Goal: Task Accomplishment & Management: Use online tool/utility

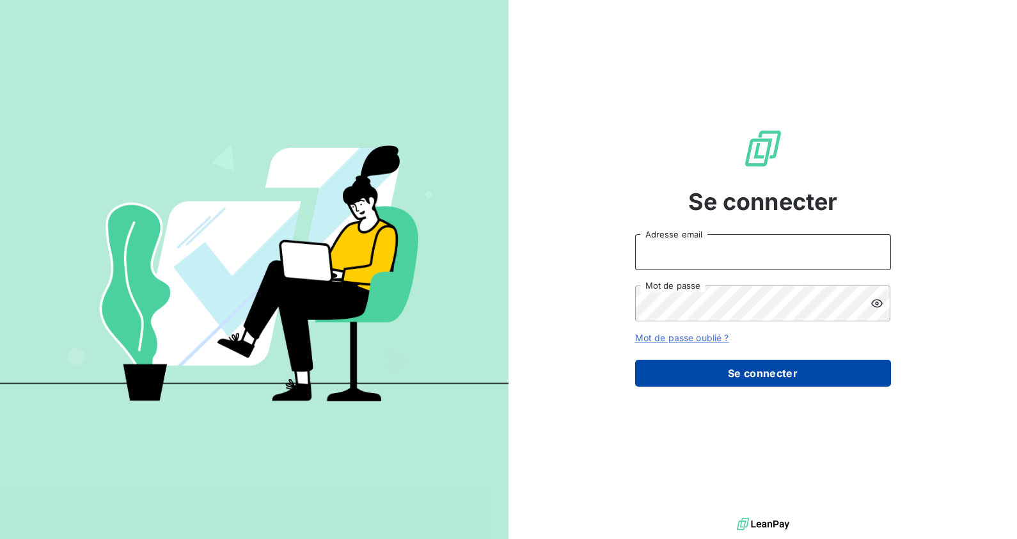
type input "[EMAIL_ADDRESS][DOMAIN_NAME]"
click at [726, 370] on button "Se connecter" at bounding box center [763, 373] width 256 height 27
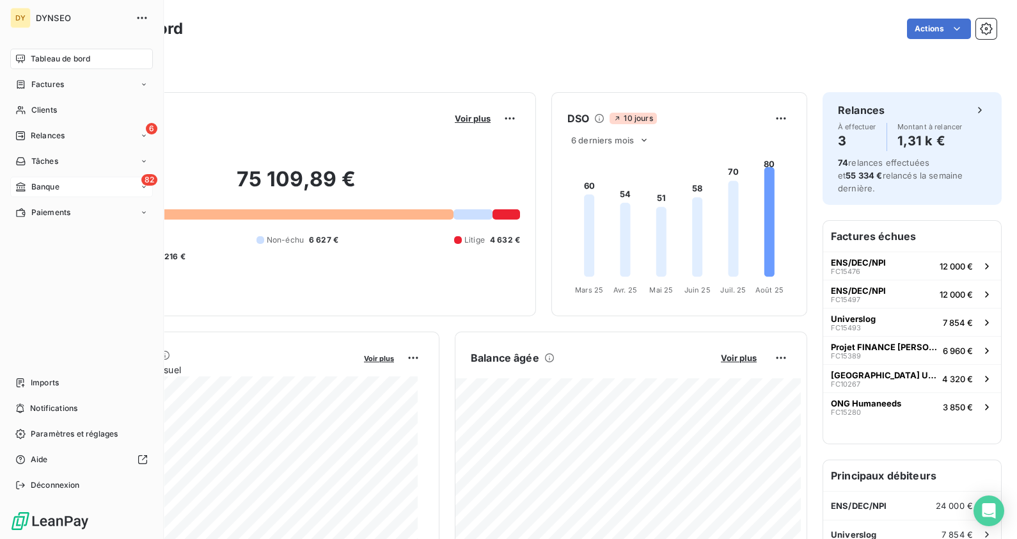
click at [16, 187] on icon at bounding box center [20, 187] width 11 height 10
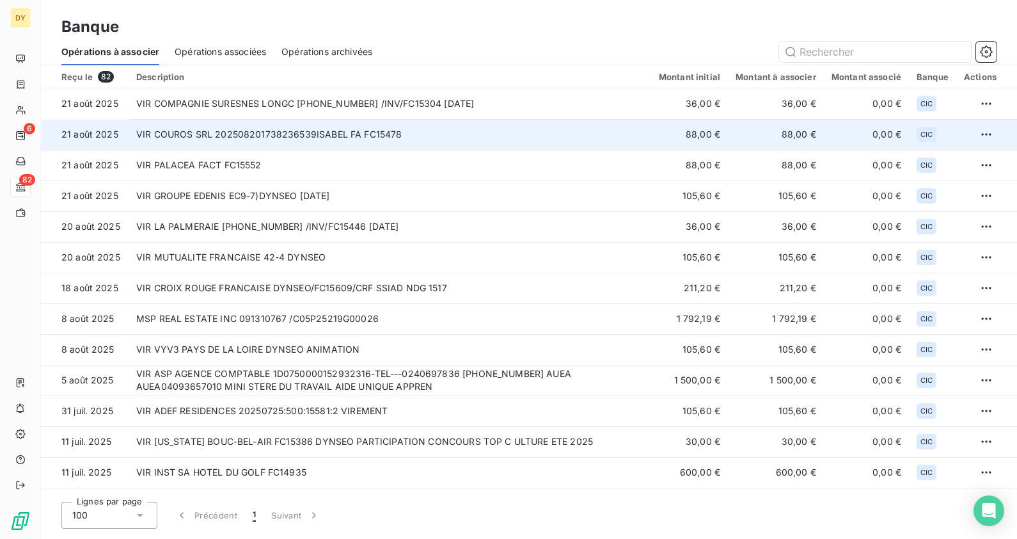
click at [434, 131] on td "VIR COUROS SRL 202508201738236539ISABEL FA FC15478" at bounding box center [390, 134] width 523 height 31
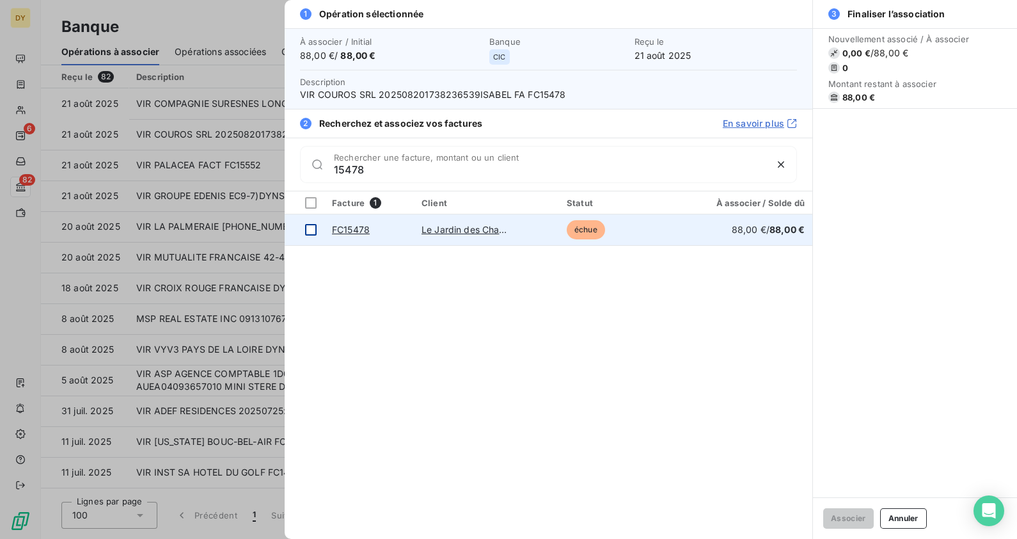
type input "15478"
click at [301, 224] on td at bounding box center [305, 229] width 40 height 31
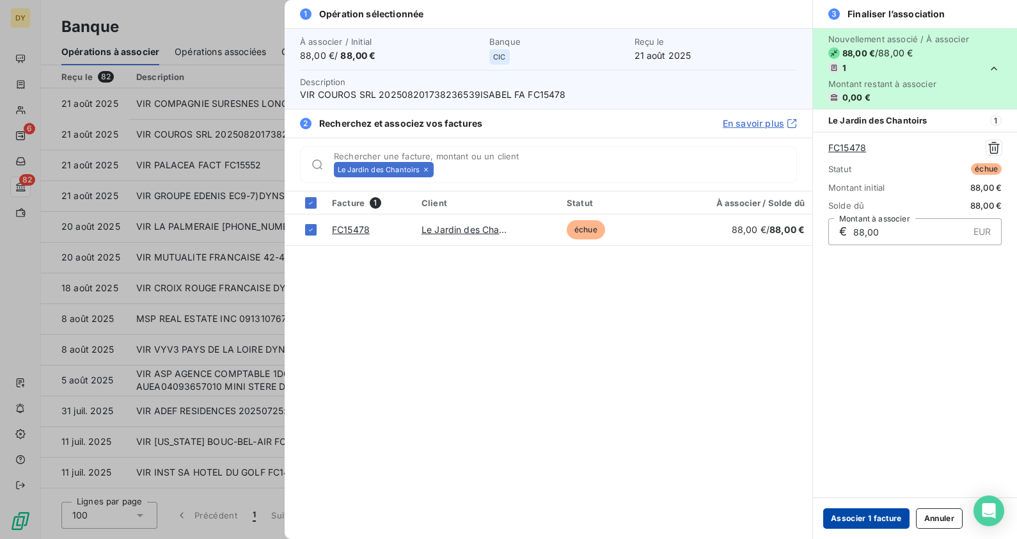
click at [870, 520] on button "Associer 1 facture" at bounding box center [866, 518] width 86 height 20
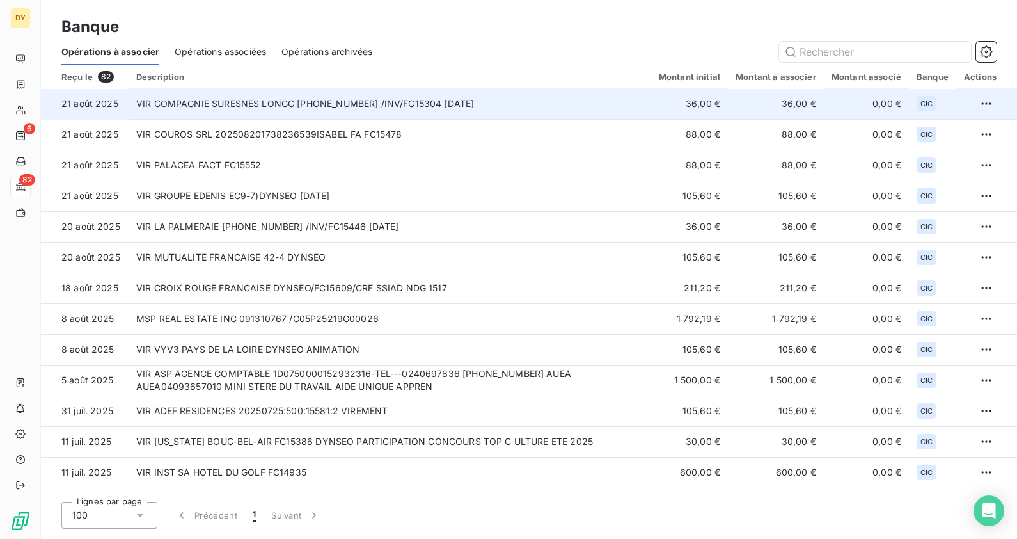
click at [386, 102] on td "VIR COMPAGNIE SURESNES LONGC [PHONE_NUMBER] /INV/FC15304 [DATE]" at bounding box center [390, 103] width 523 height 31
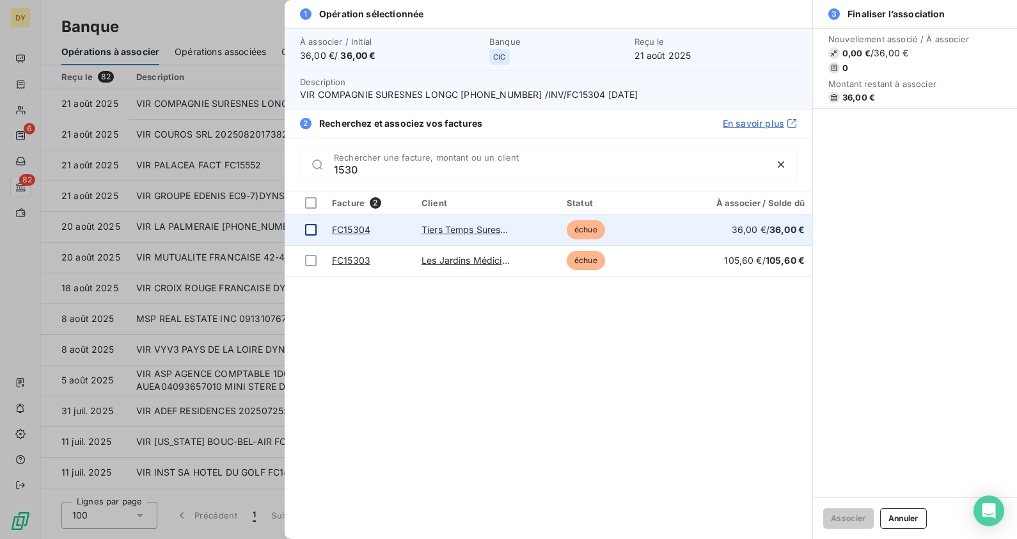
type input "1530"
click at [313, 227] on div at bounding box center [311, 230] width 12 height 12
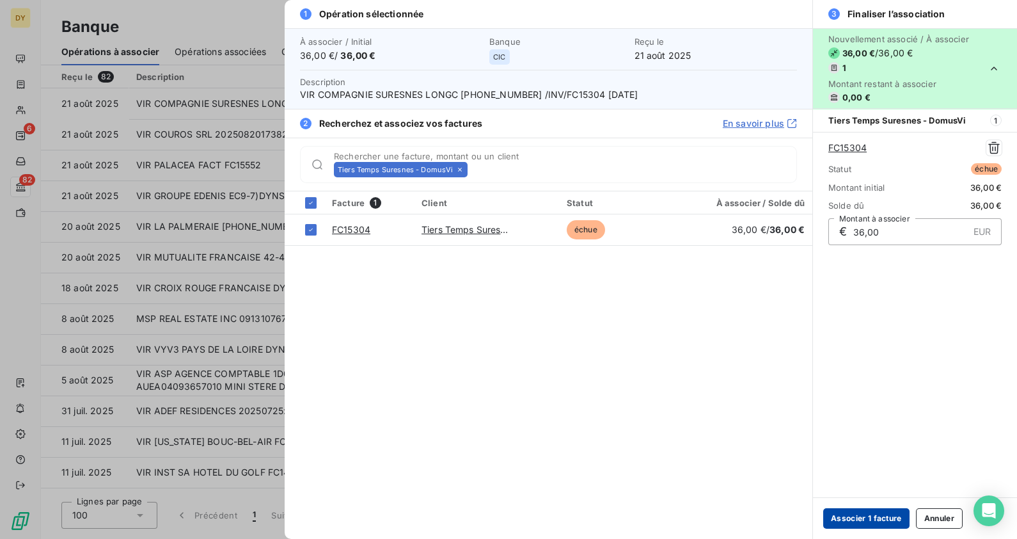
click at [871, 514] on button "Associer 1 facture" at bounding box center [866, 518] width 86 height 20
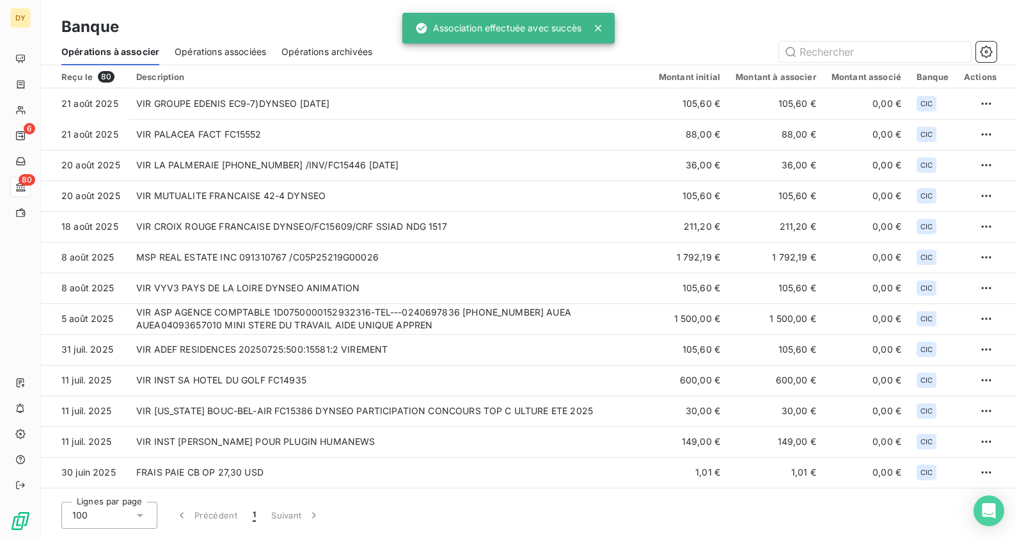
click at [189, 48] on span "Opérations associées" at bounding box center [220, 51] width 91 height 13
